Goal: Task Accomplishment & Management: Use online tool/utility

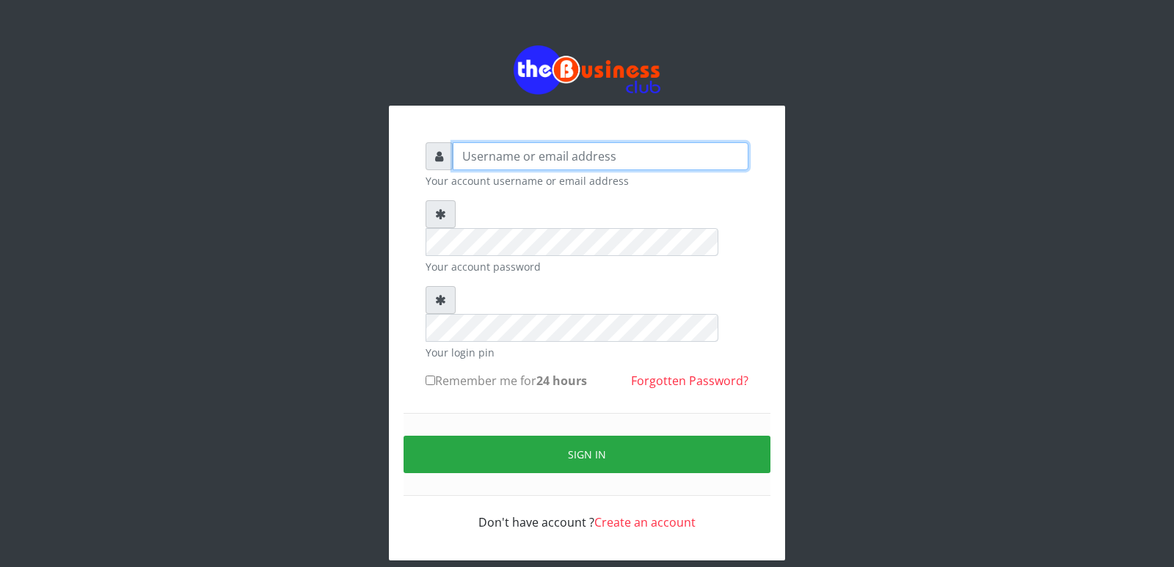
click at [555, 156] on input "text" at bounding box center [601, 156] width 296 height 28
type input "Innocent"
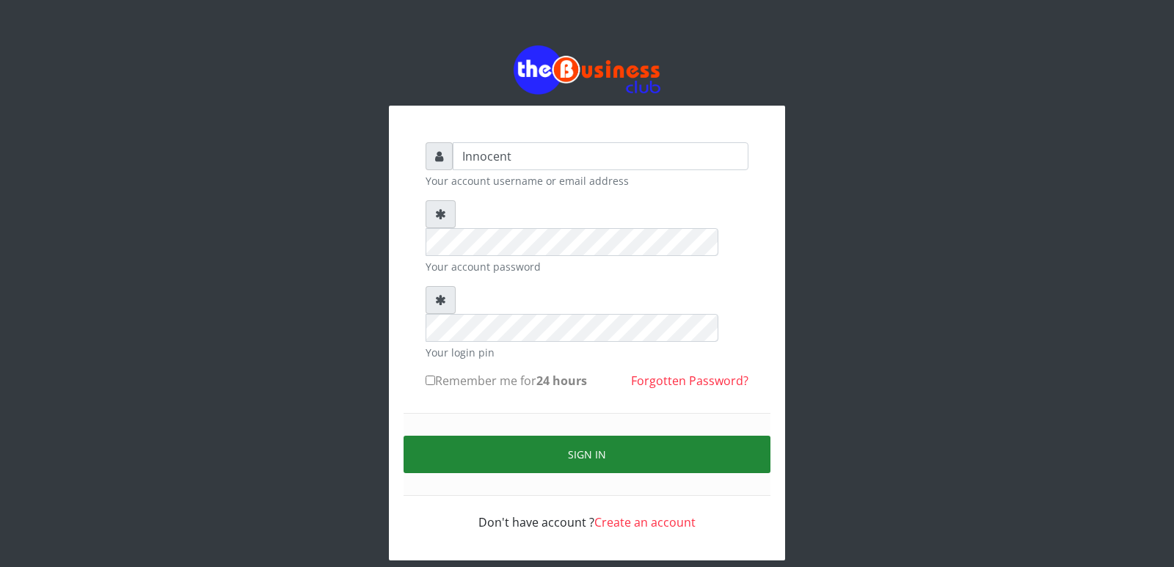
click at [588, 436] on button "Sign in" at bounding box center [586, 454] width 367 height 37
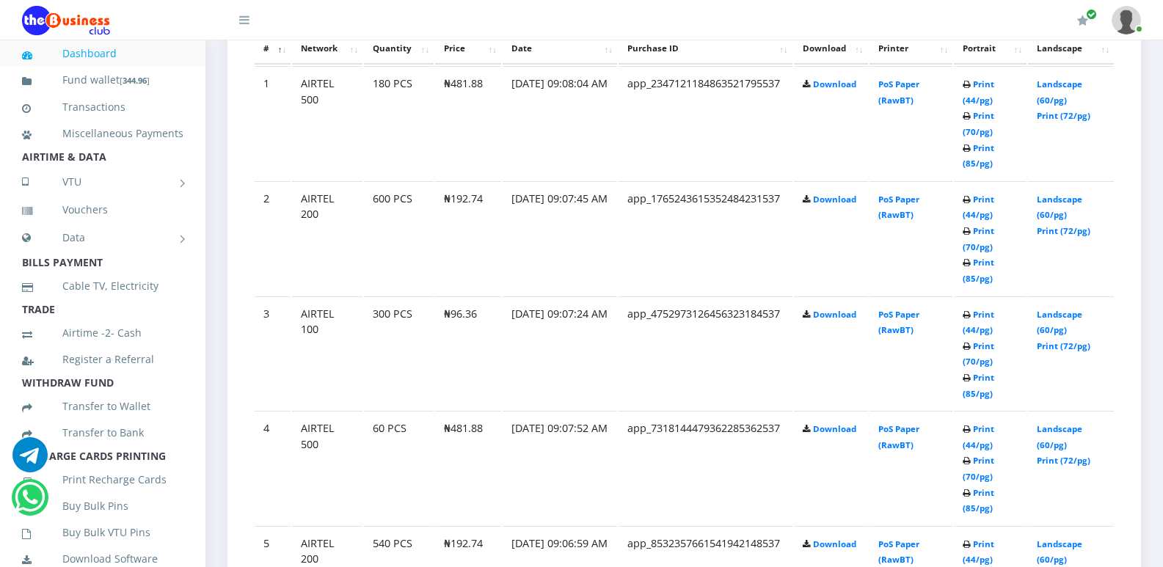
scroll to position [845, 0]
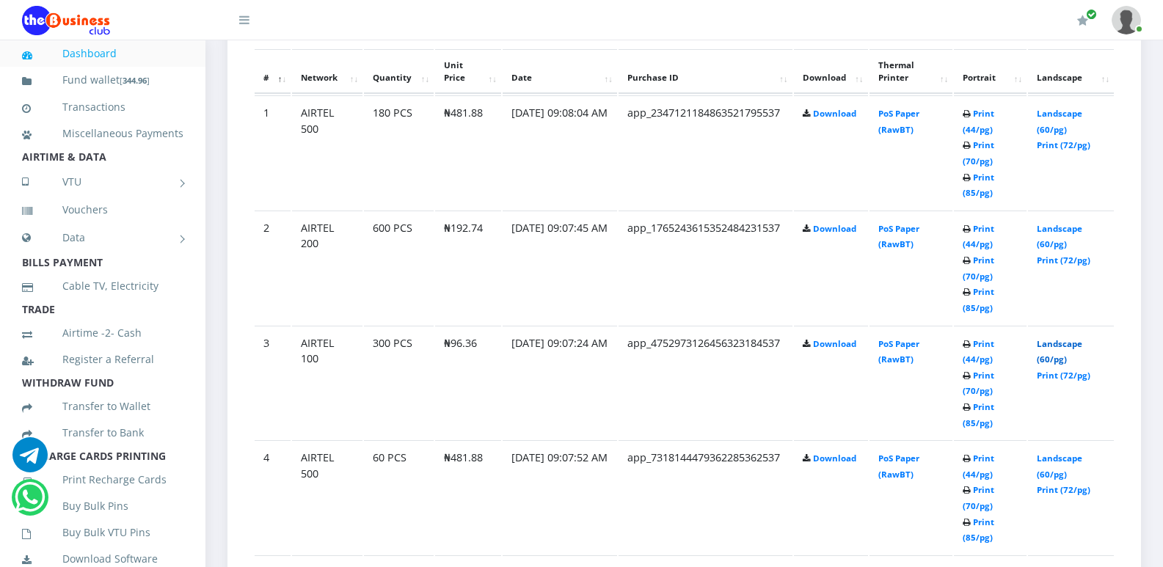
click at [1072, 346] on link "Landscape (60/pg)" at bounding box center [1059, 351] width 45 height 27
click at [1053, 227] on link "Landscape (60/pg)" at bounding box center [1059, 236] width 45 height 27
click at [1056, 115] on link "Landscape (60/pg)" at bounding box center [1059, 121] width 45 height 27
